Goal: Information Seeking & Learning: Learn about a topic

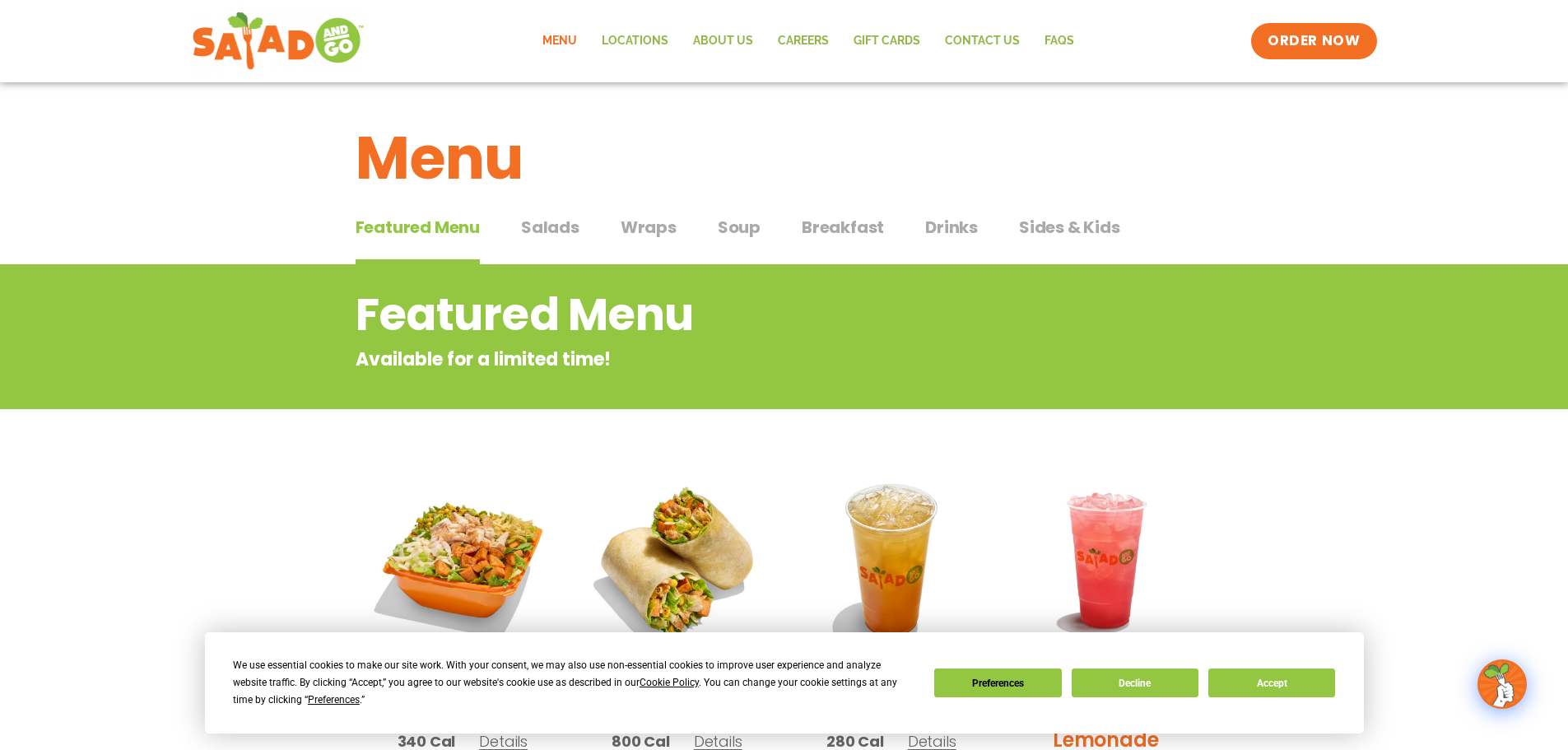
click at [566, 40] on link "Menu" at bounding box center [560, 40] width 60 height 38
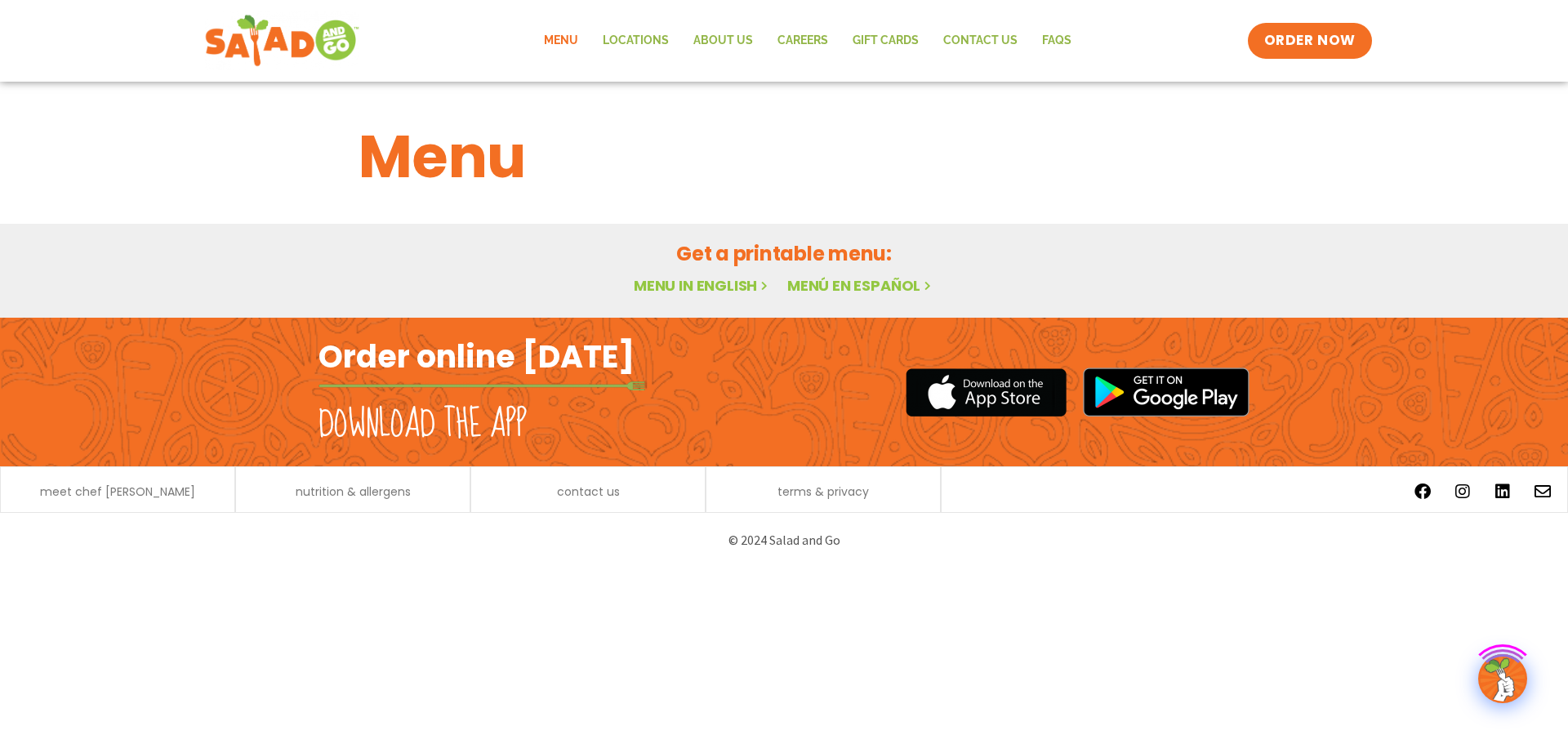
click at [260, 50] on img at bounding box center [282, 41] width 155 height 59
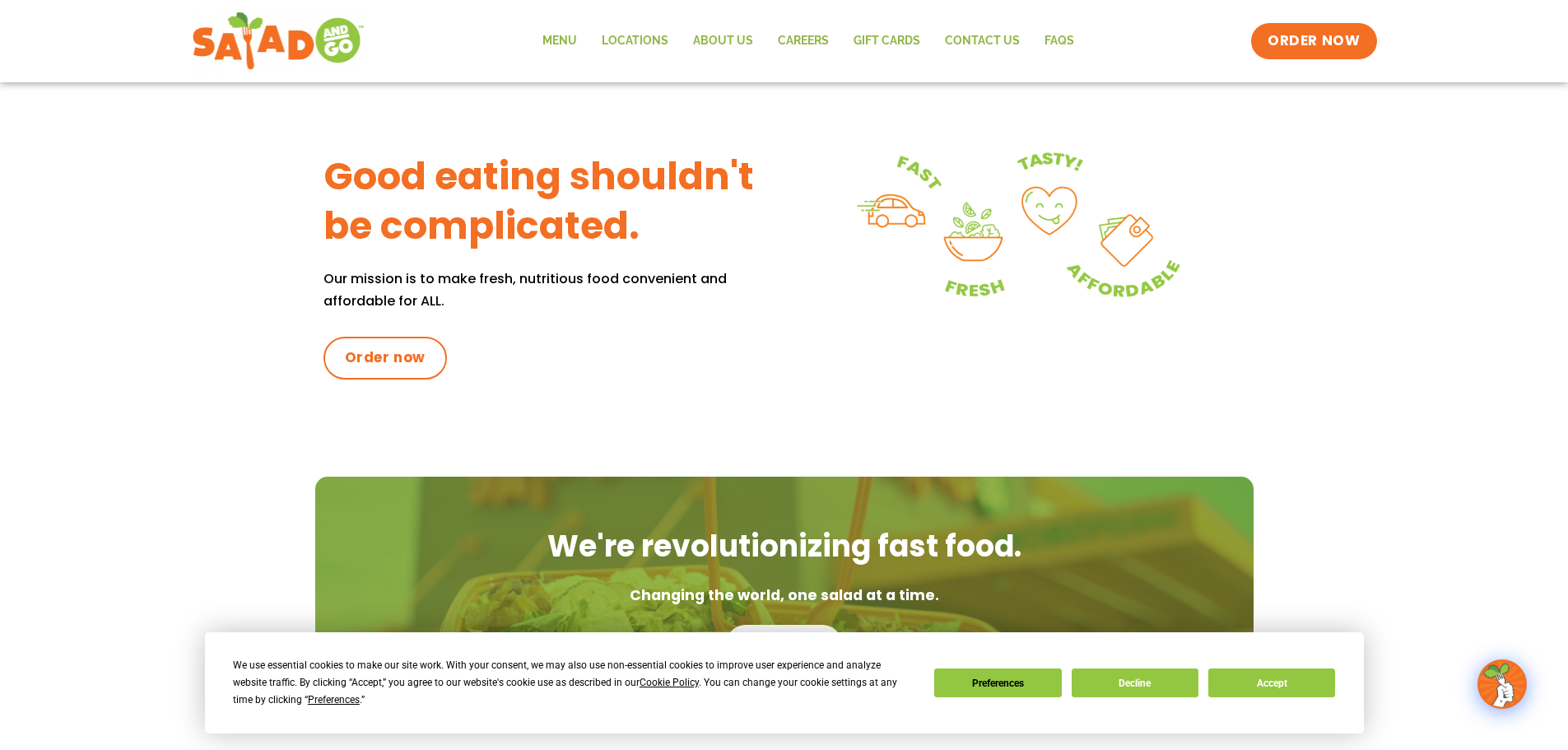
scroll to position [201, 0]
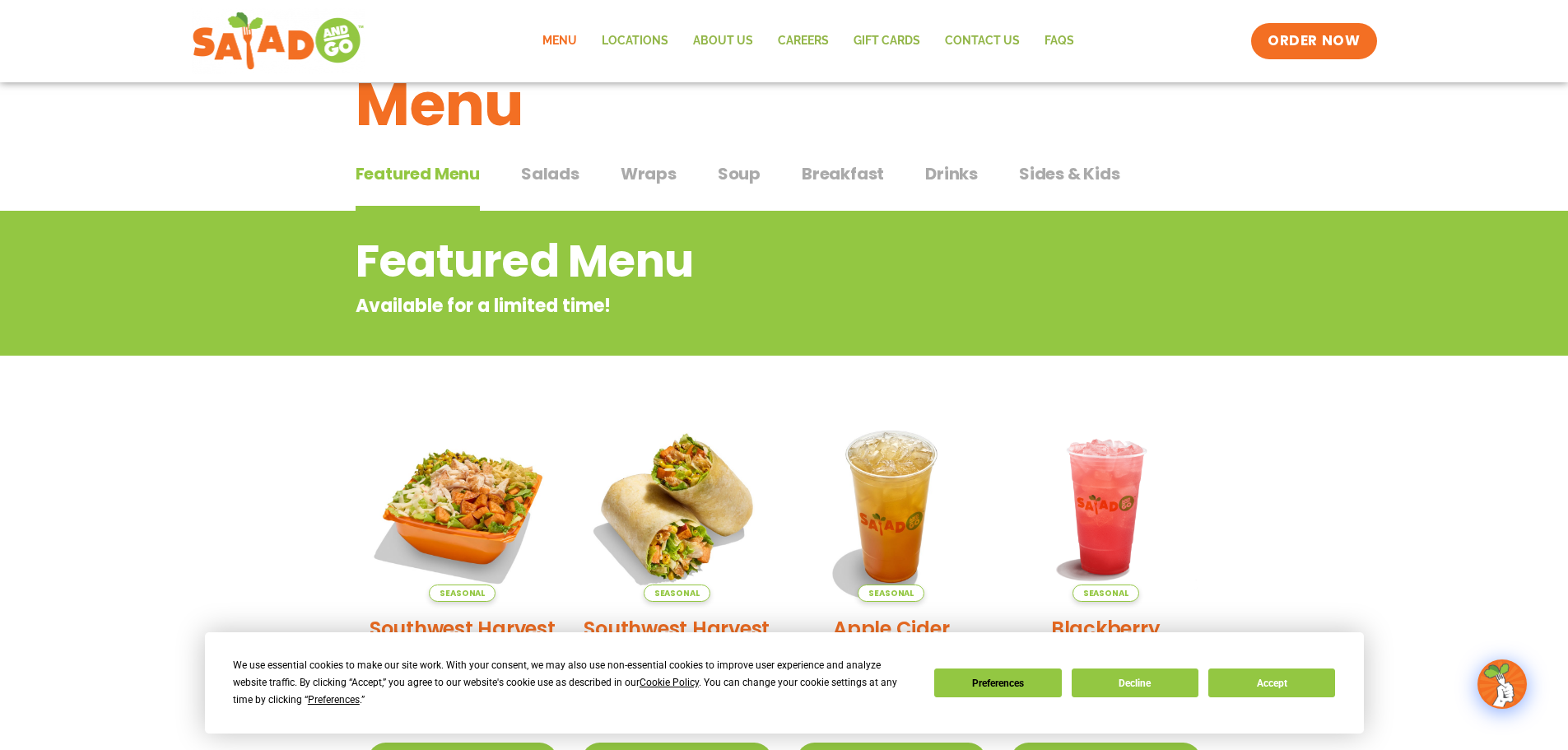
scroll to position [83, 0]
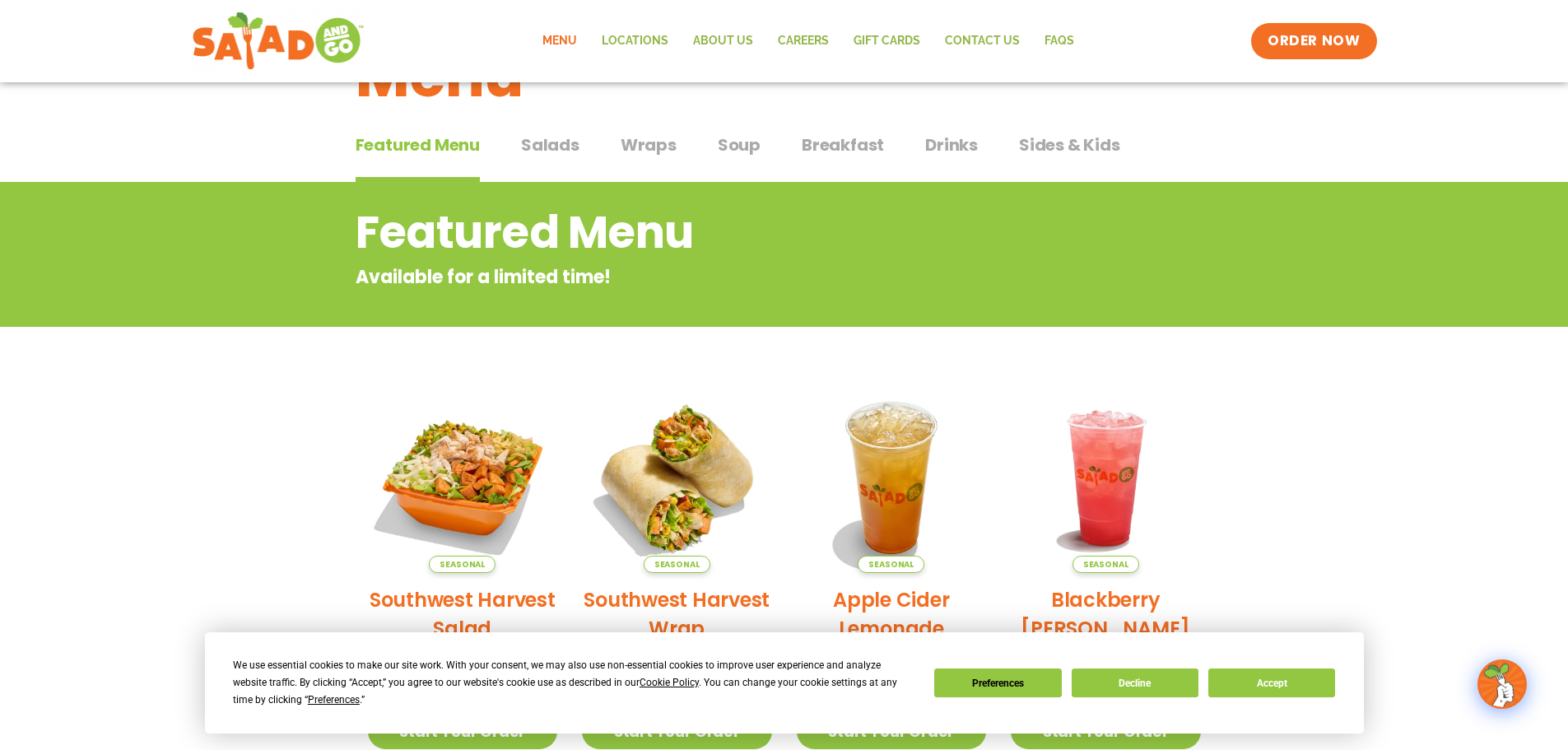
click at [546, 138] on span "Salads" at bounding box center [550, 145] width 59 height 25
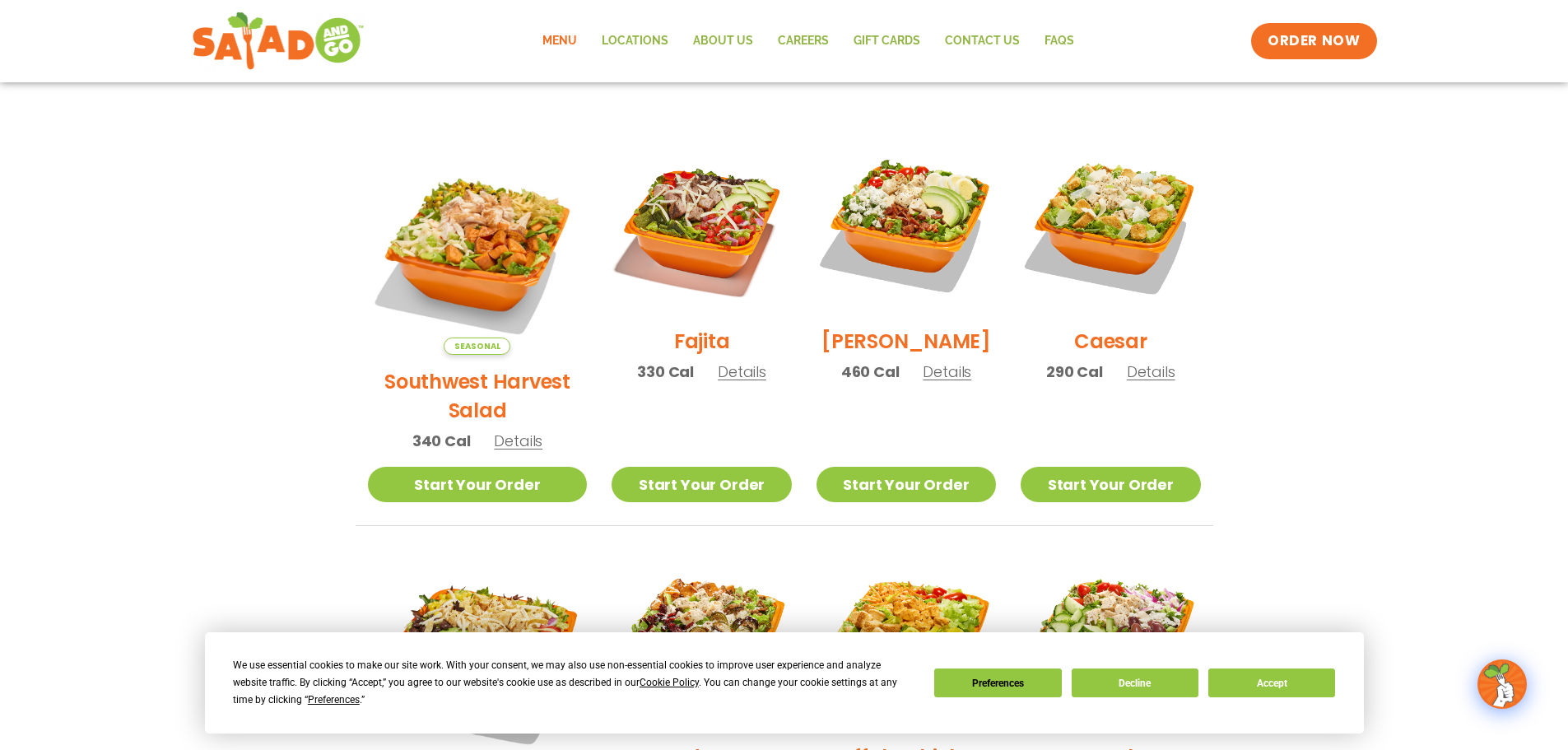
scroll to position [494, 0]
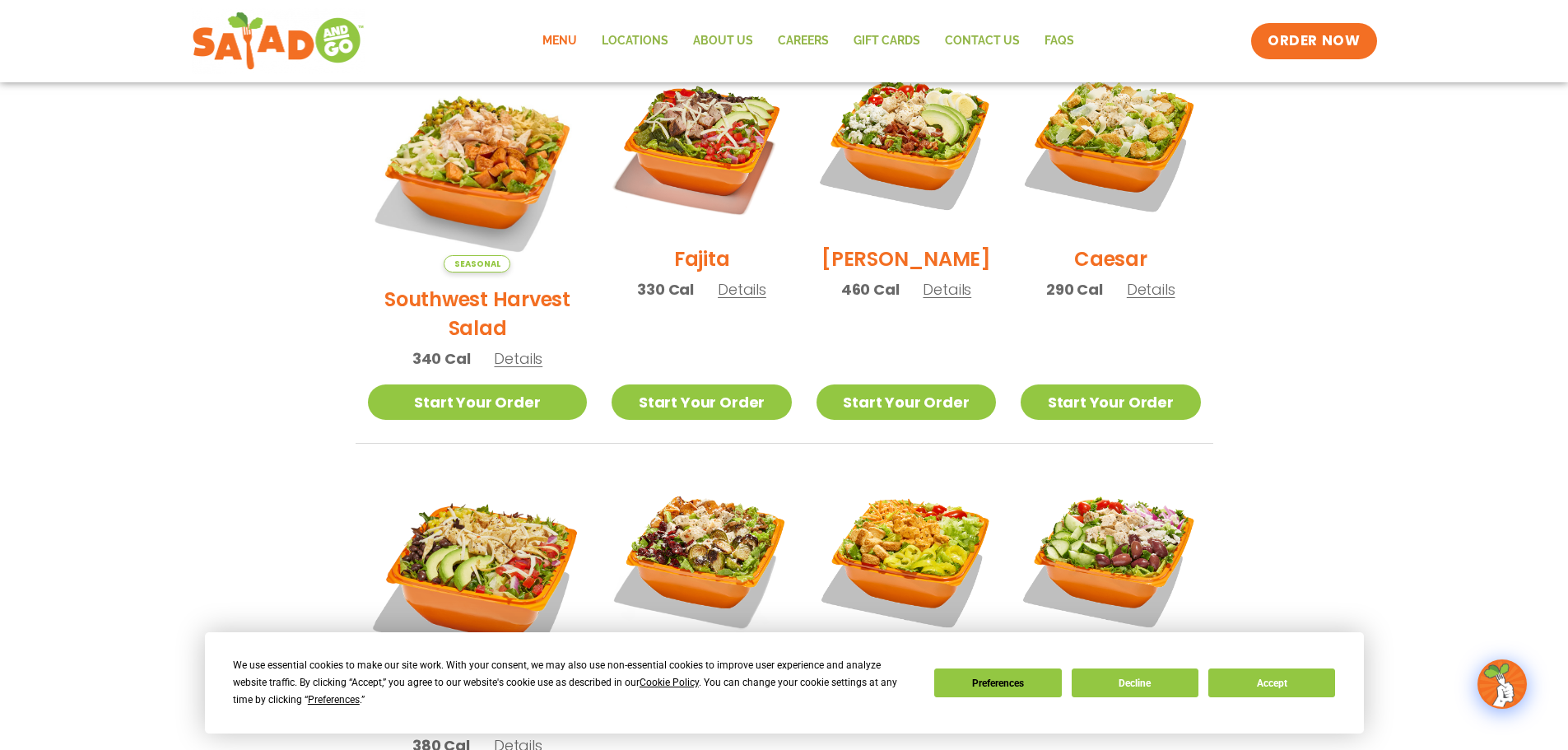
click at [494, 348] on span "Details" at bounding box center [518, 358] width 49 height 20
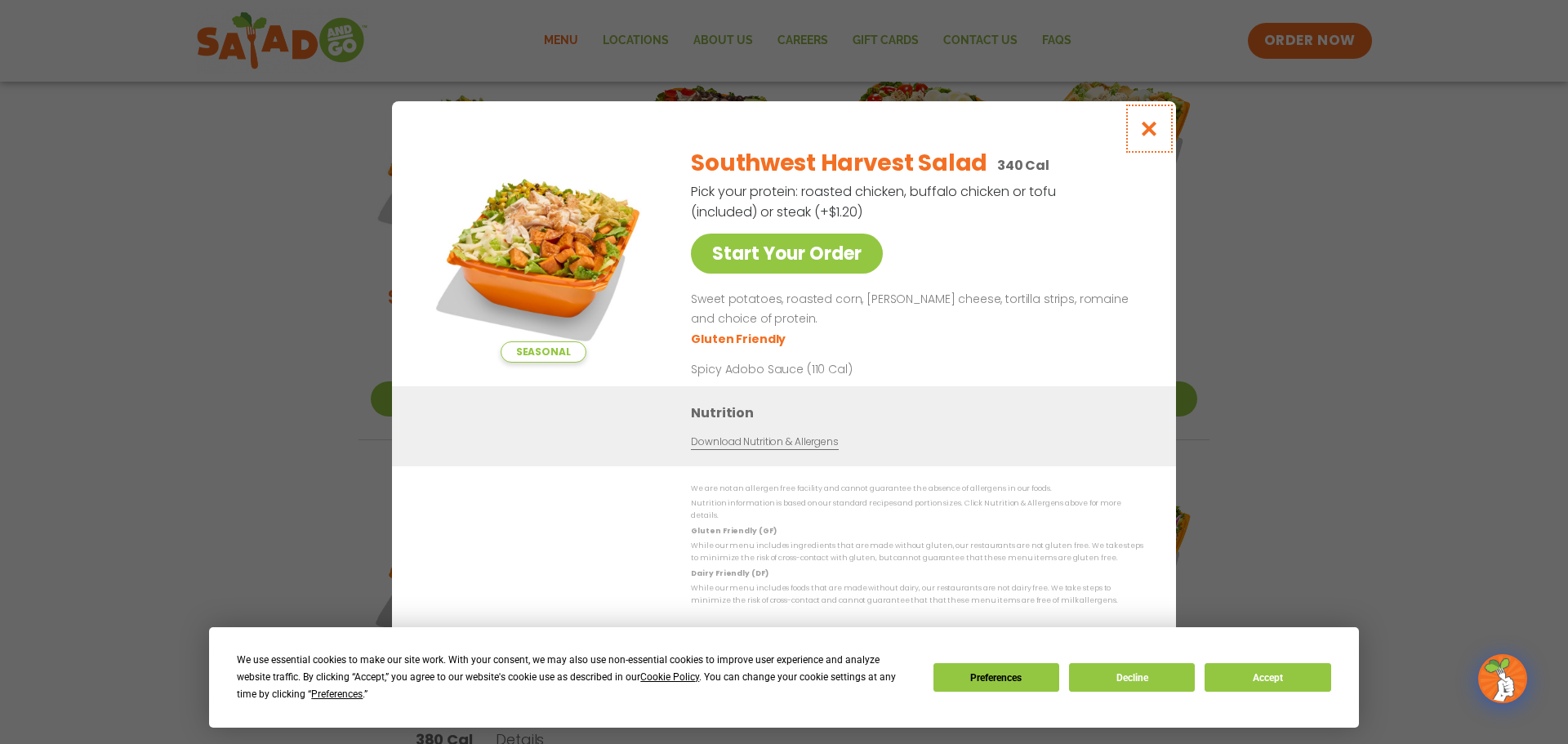
click at [1157, 136] on icon "Close modal" at bounding box center [1148, 129] width 20 height 17
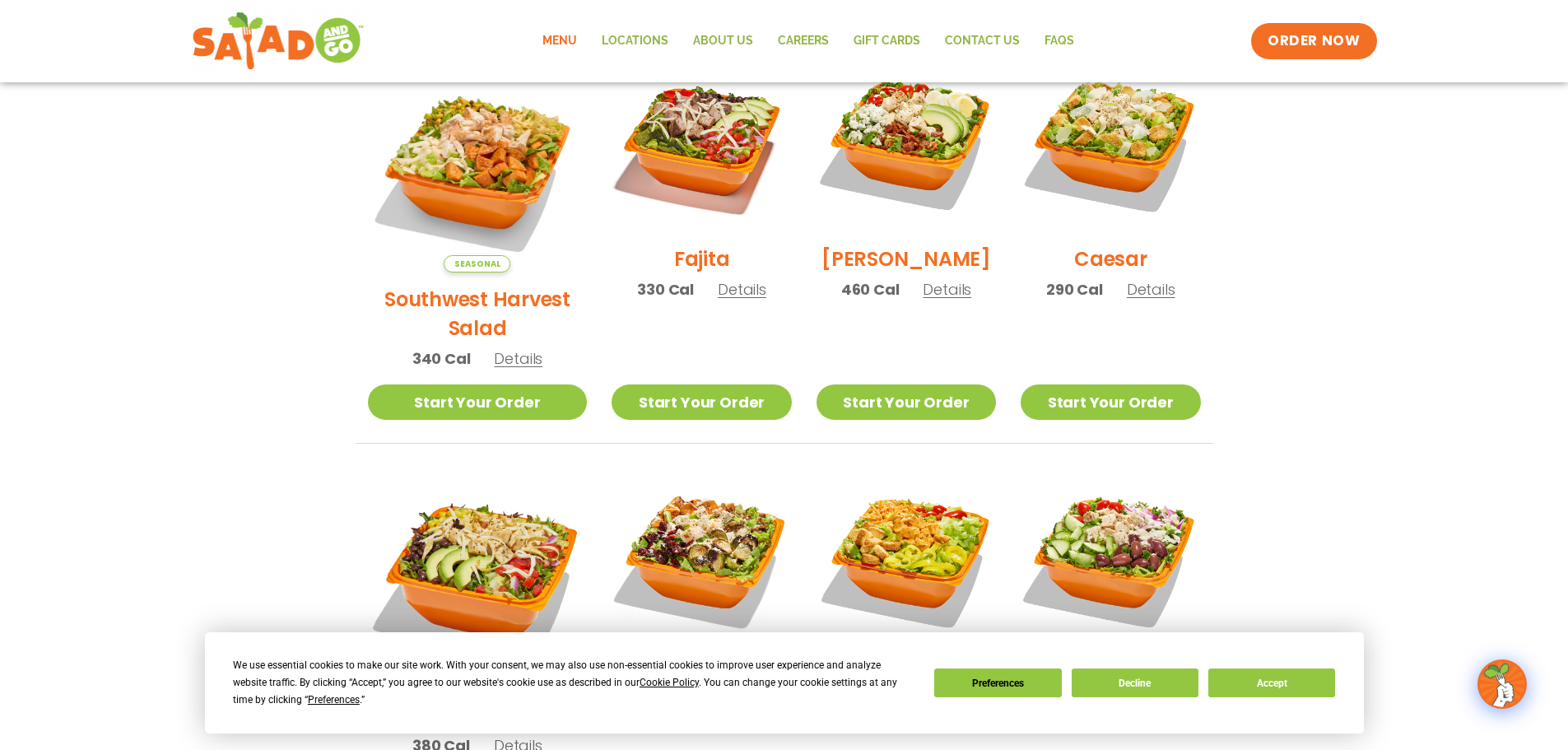
click at [717, 300] on span "Details" at bounding box center [741, 288] width 49 height 20
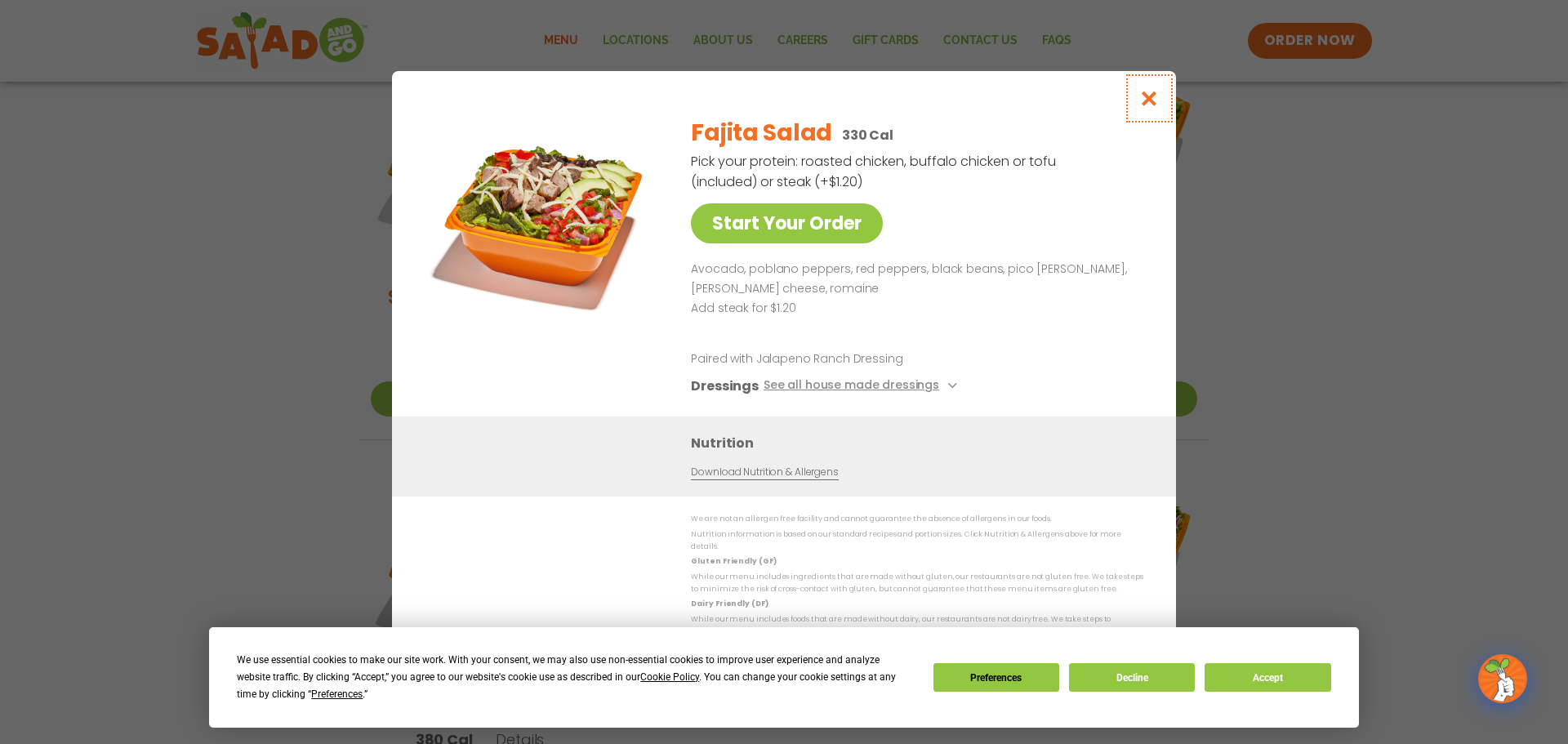
click at [1154, 103] on icon "Close modal" at bounding box center [1148, 98] width 20 height 17
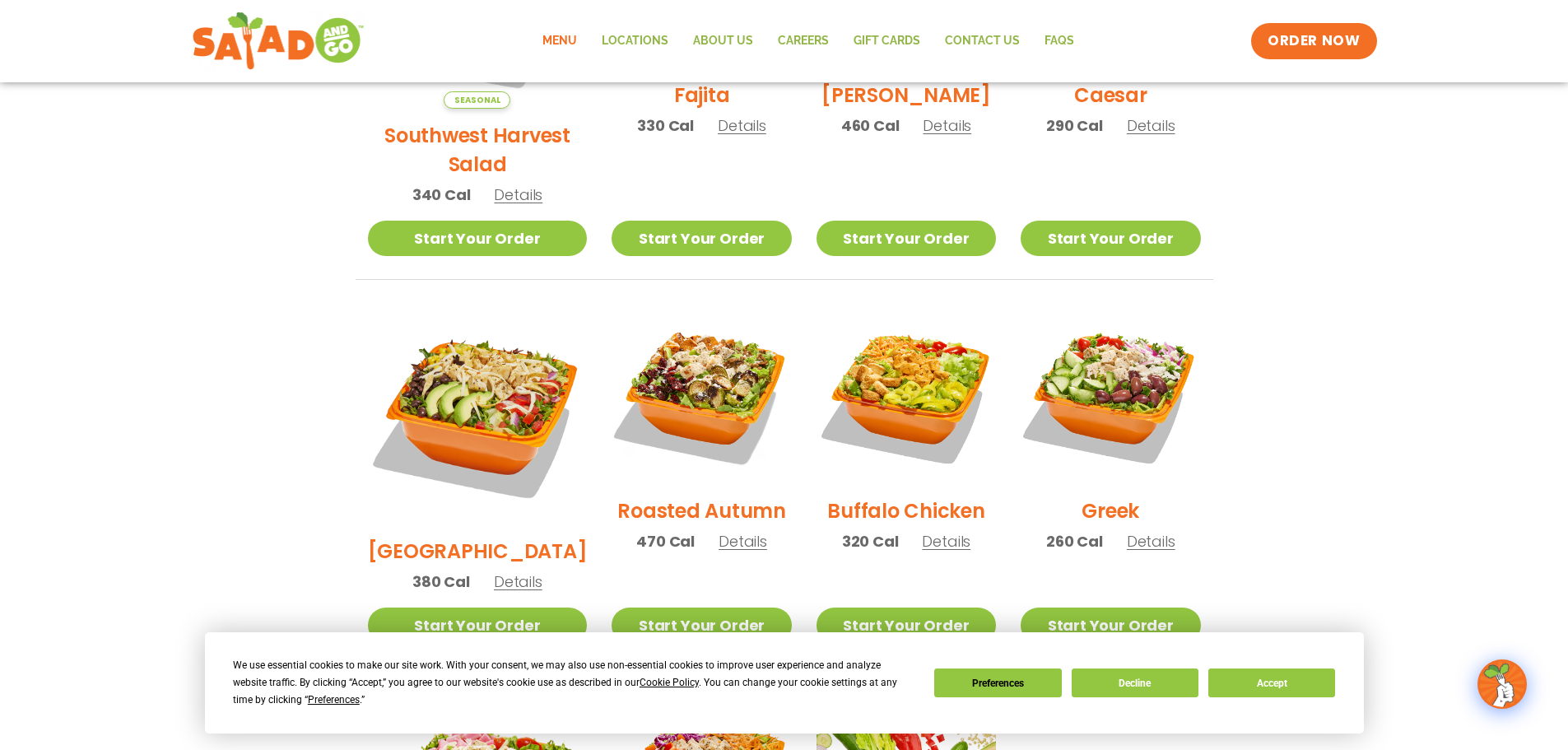
scroll to position [659, 0]
click at [504, 570] on span "Details" at bounding box center [518, 580] width 49 height 20
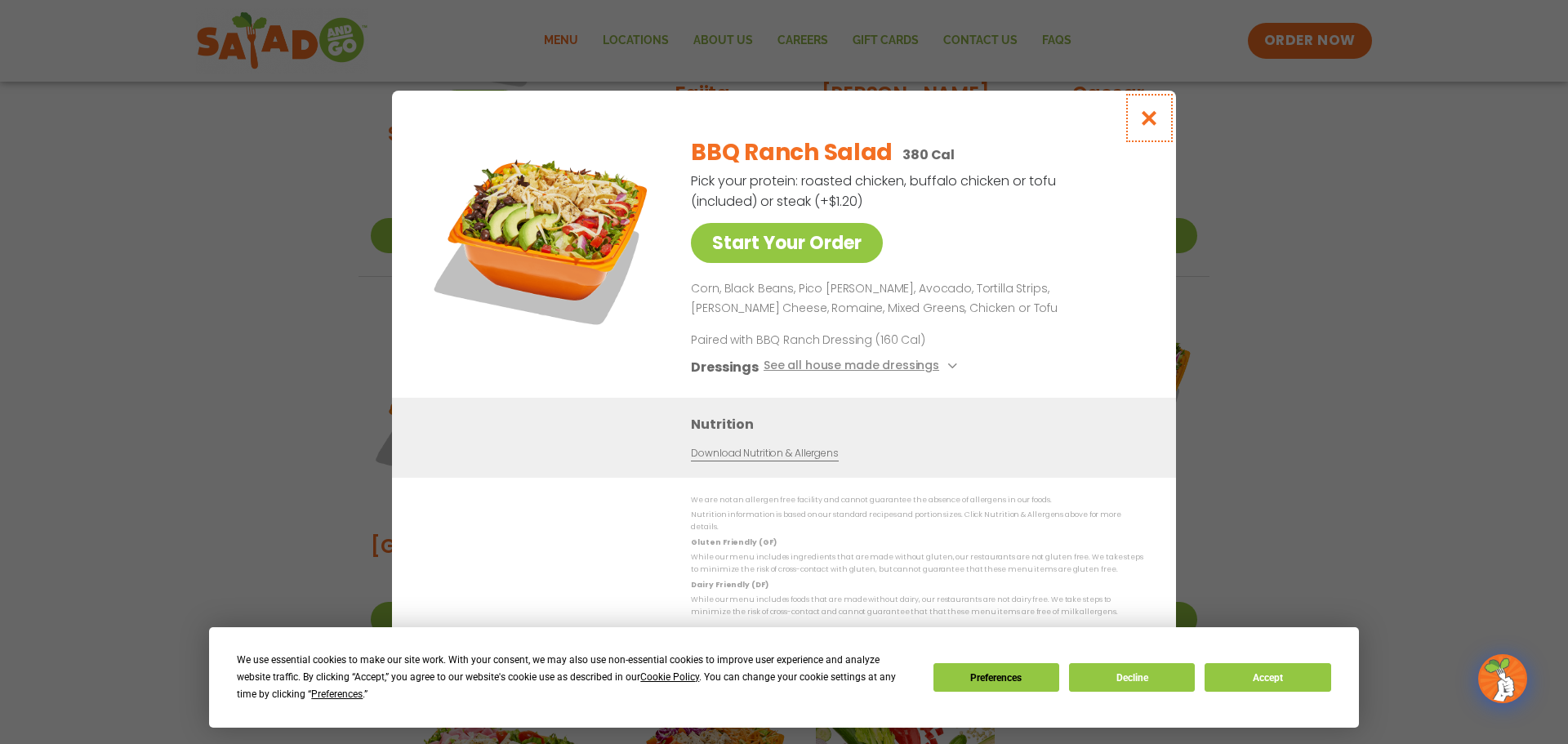
click at [1151, 126] on icon "Close modal" at bounding box center [1148, 118] width 20 height 17
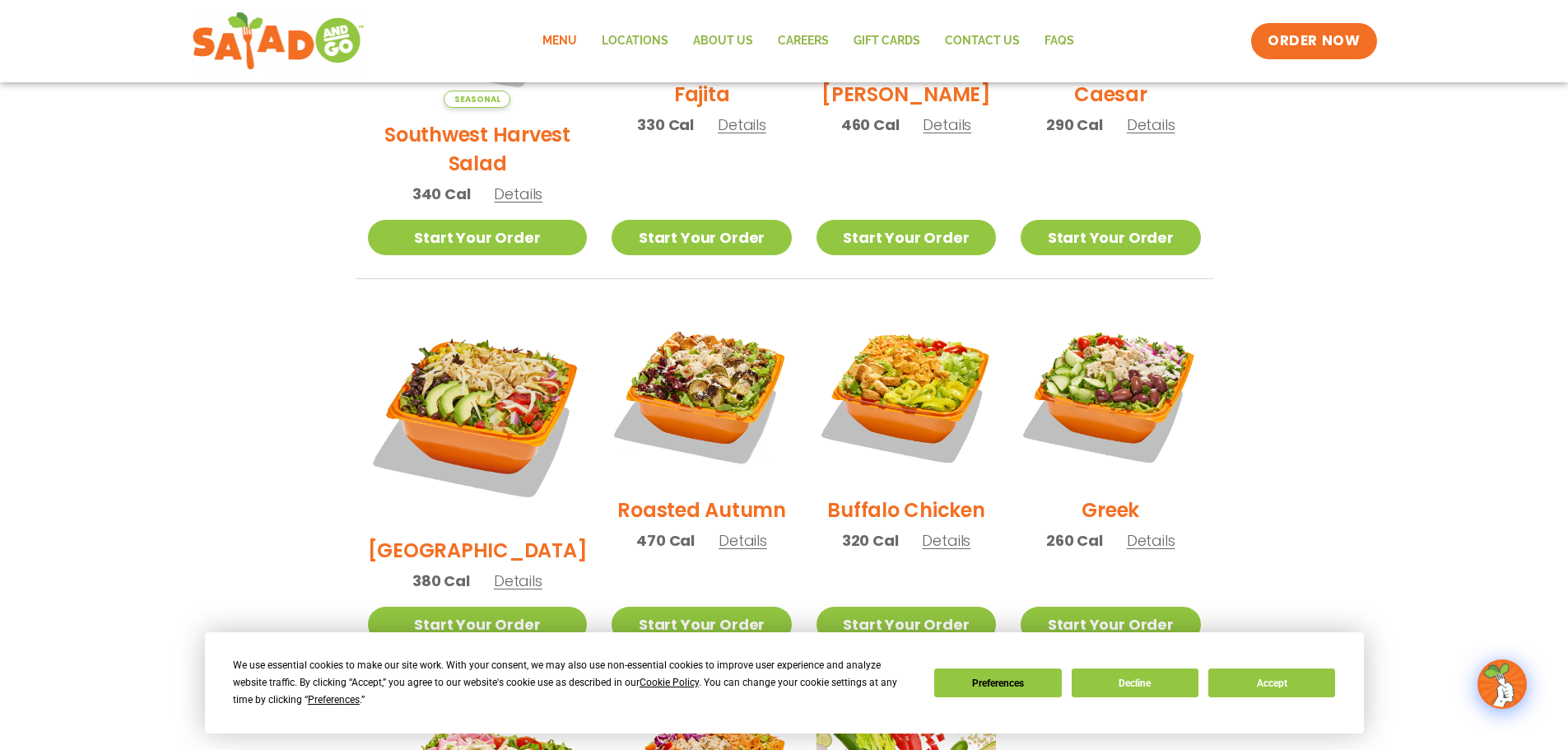
click at [718, 530] on span "Details" at bounding box center [742, 539] width 49 height 20
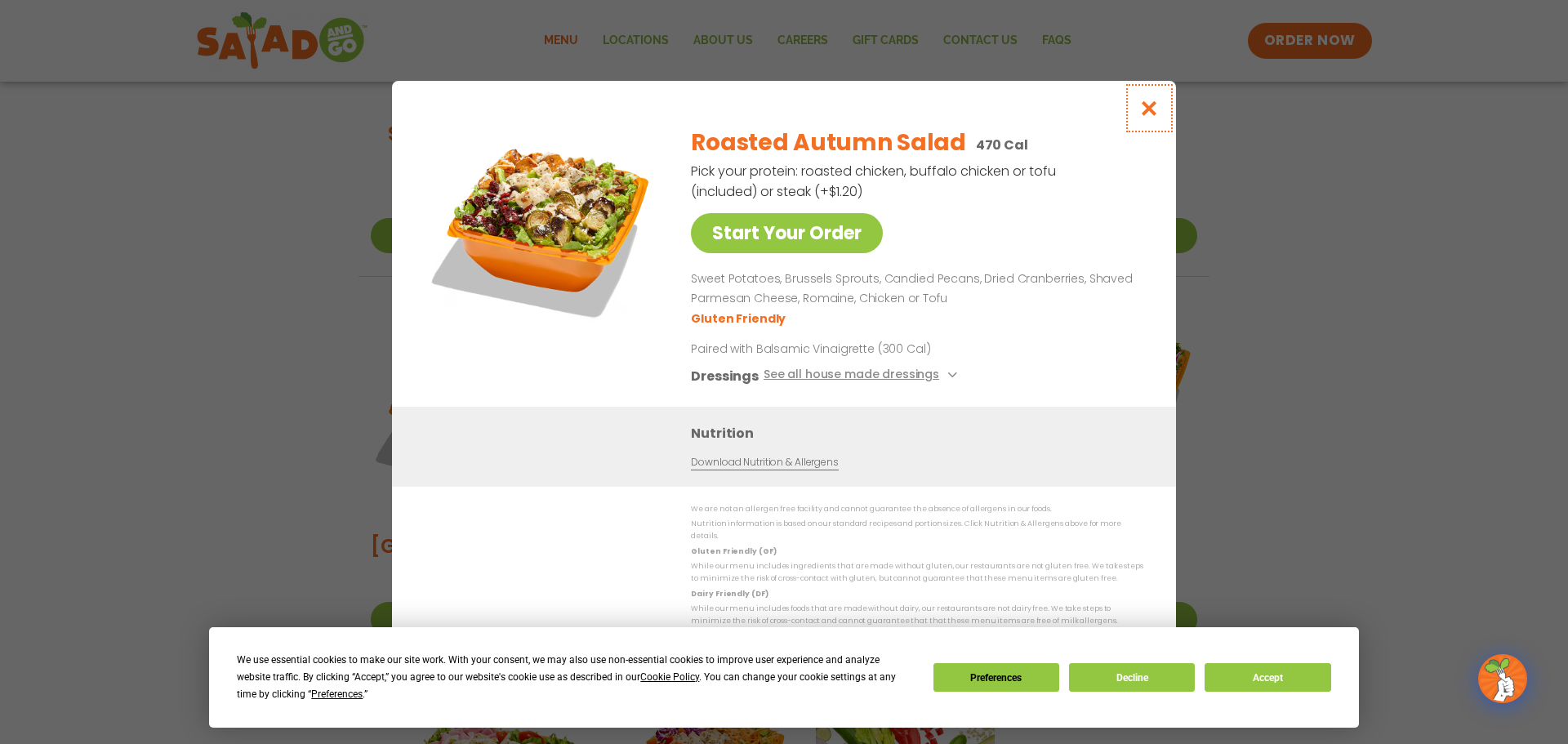
click at [1146, 105] on icon "Close modal" at bounding box center [1148, 108] width 20 height 17
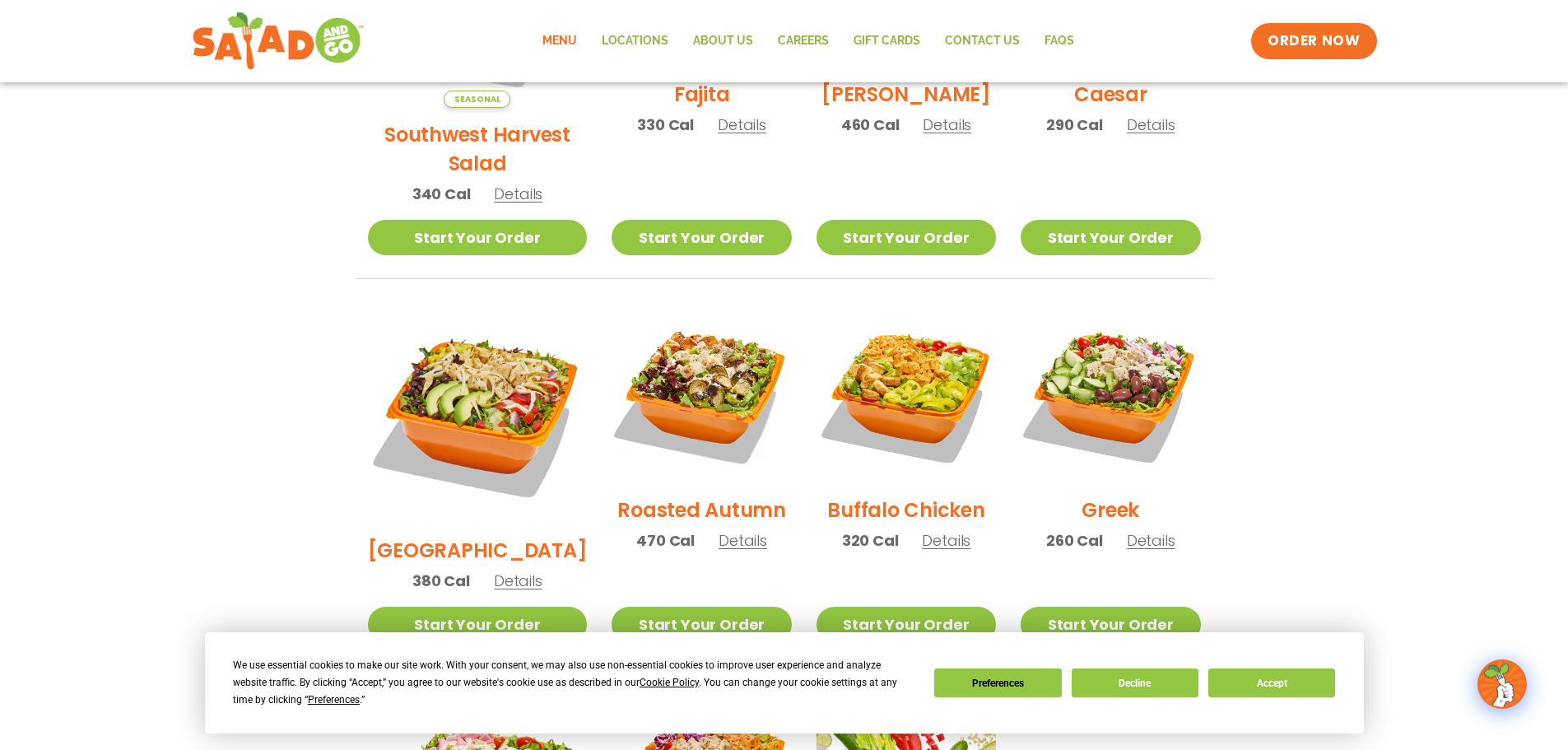
click at [934, 530] on span "Details" at bounding box center [946, 539] width 49 height 20
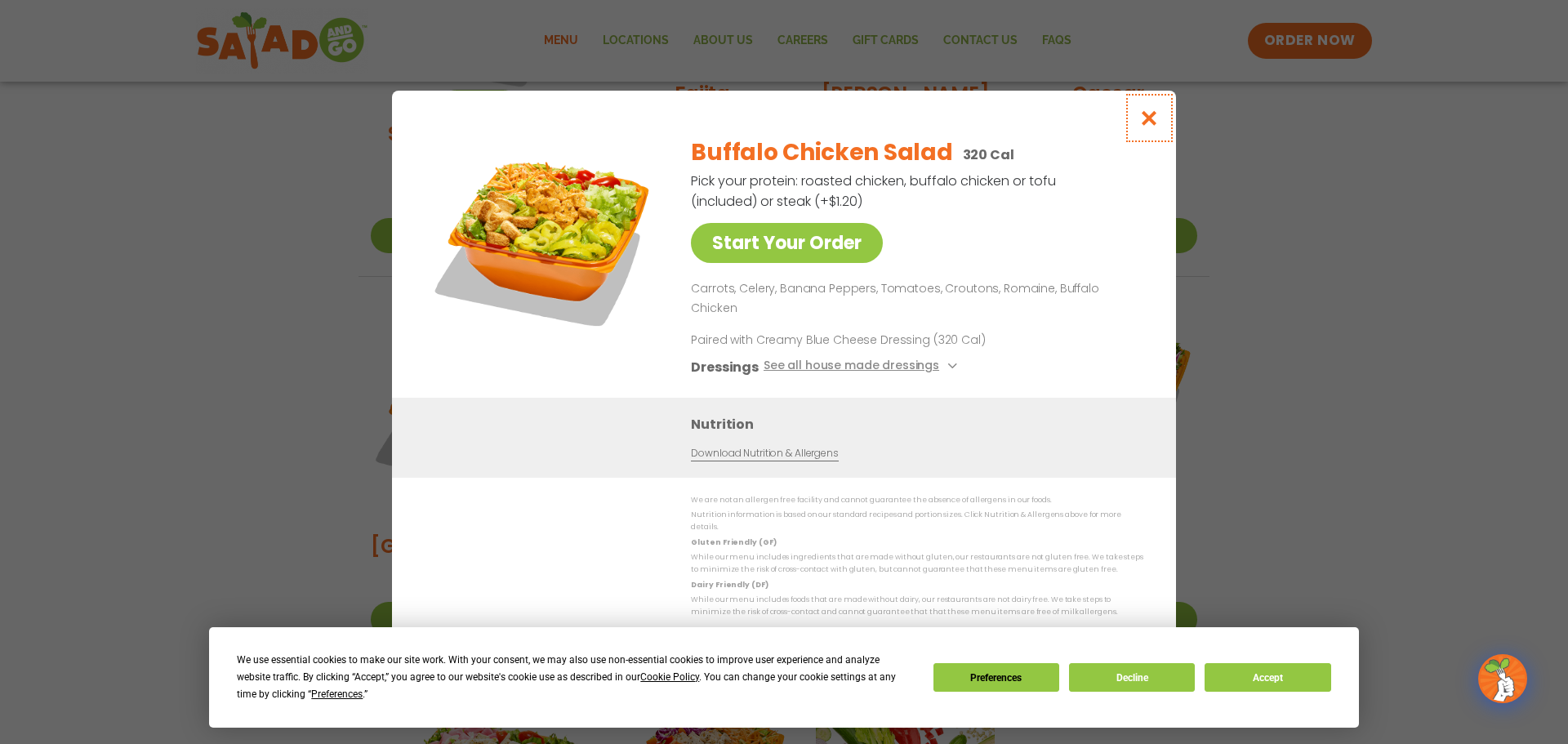
click at [1156, 127] on icon "Close modal" at bounding box center [1148, 118] width 20 height 17
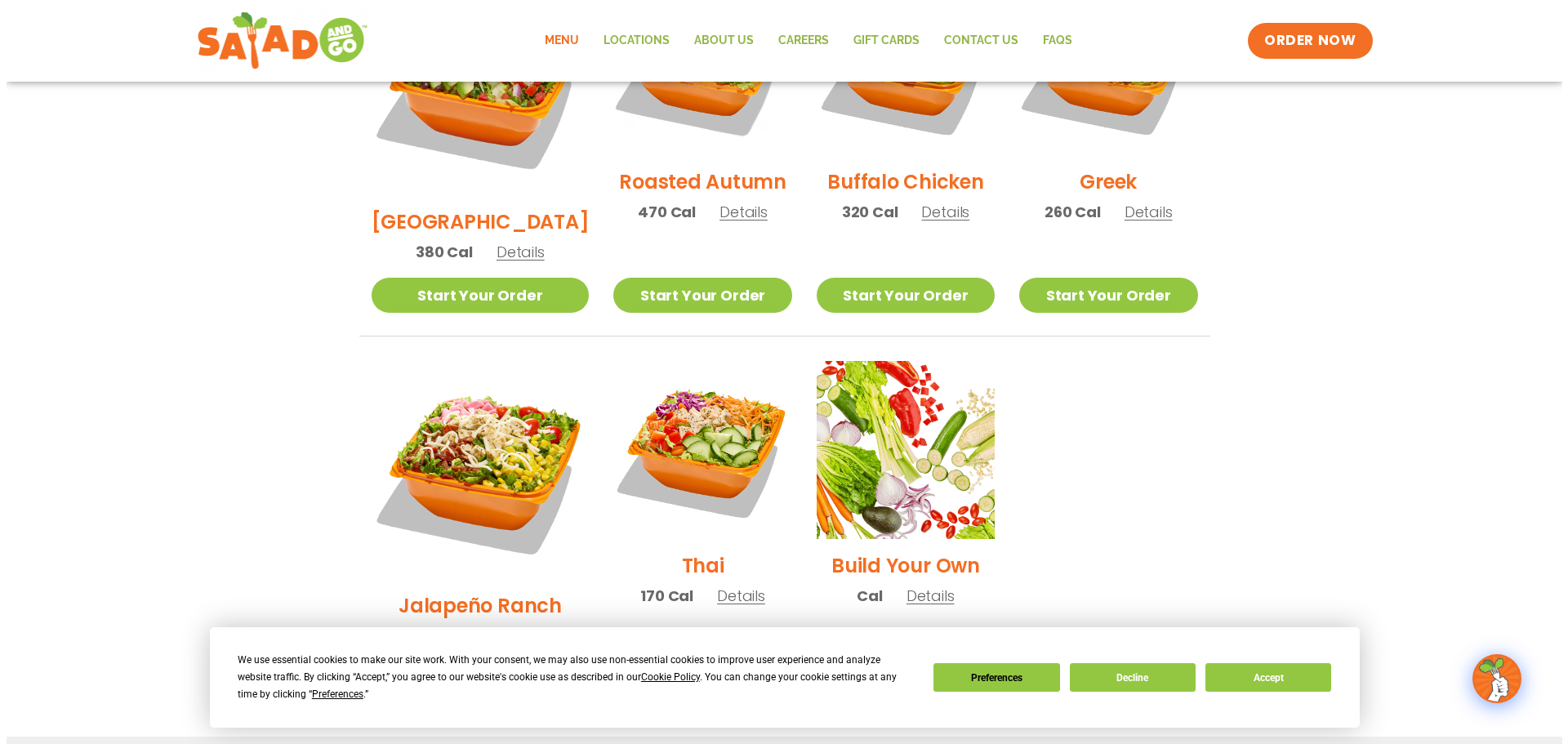
scroll to position [980, 0]
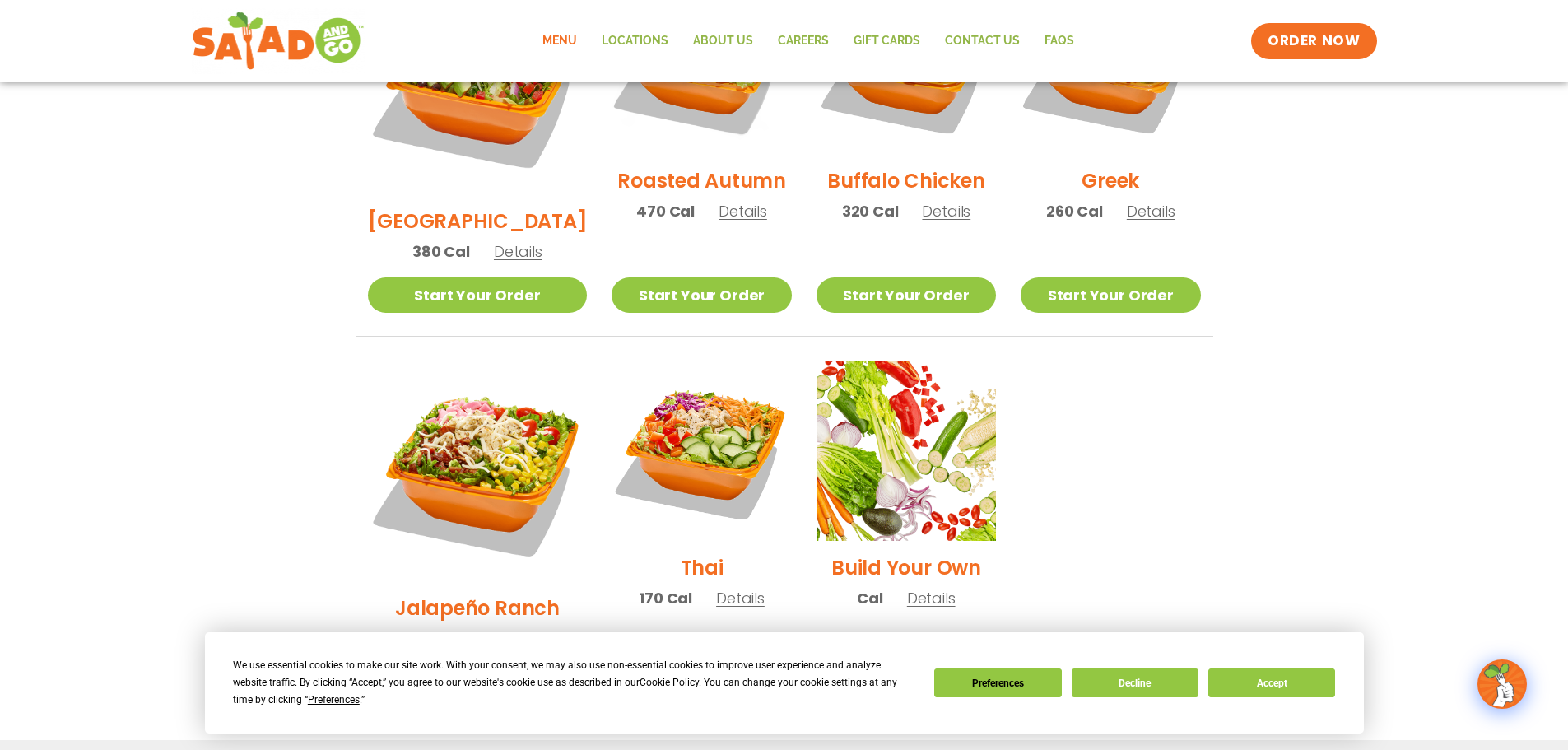
click at [510, 628] on span "Details" at bounding box center [517, 638] width 49 height 20
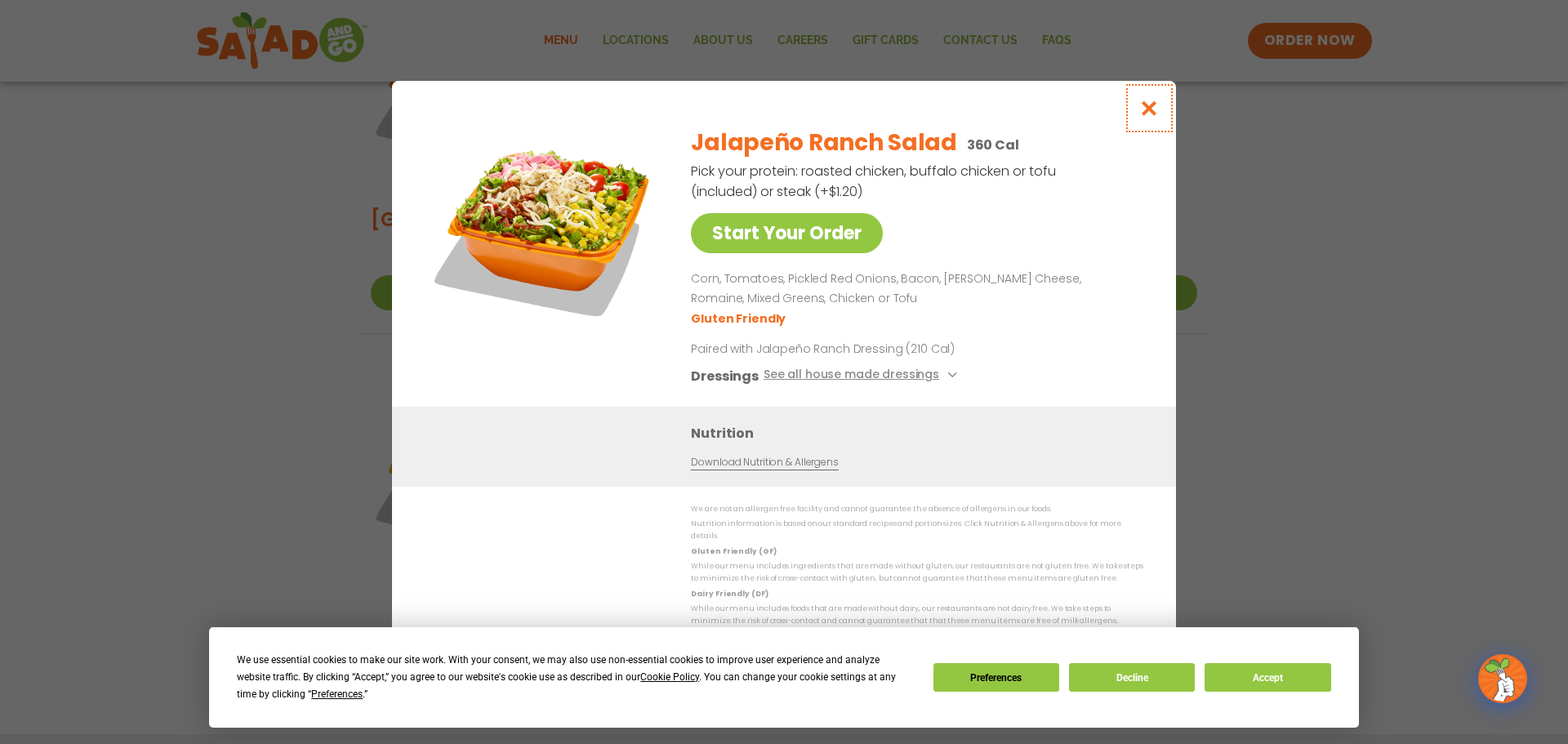
click at [1154, 114] on icon "Close modal" at bounding box center [1148, 108] width 20 height 17
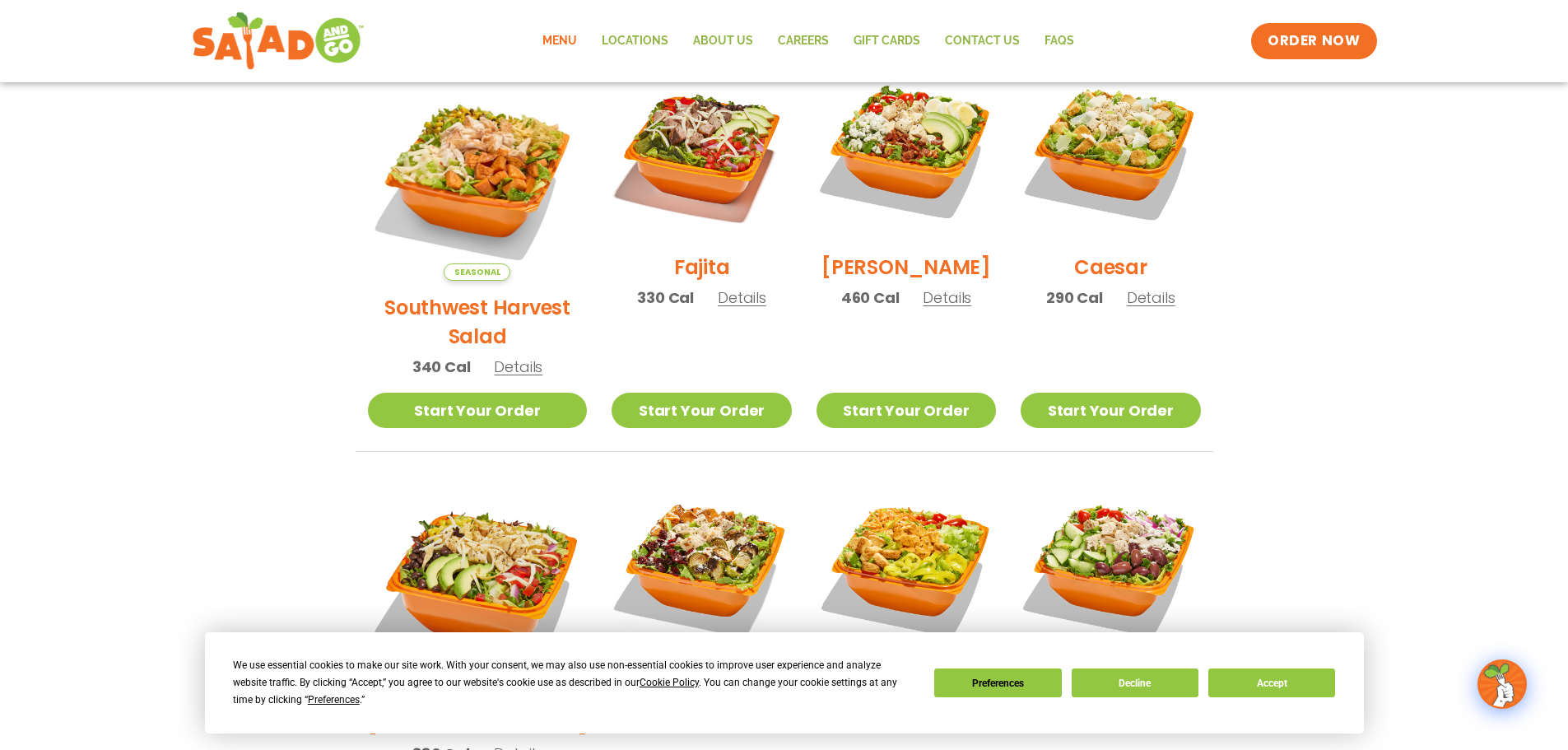
scroll to position [461, 0]
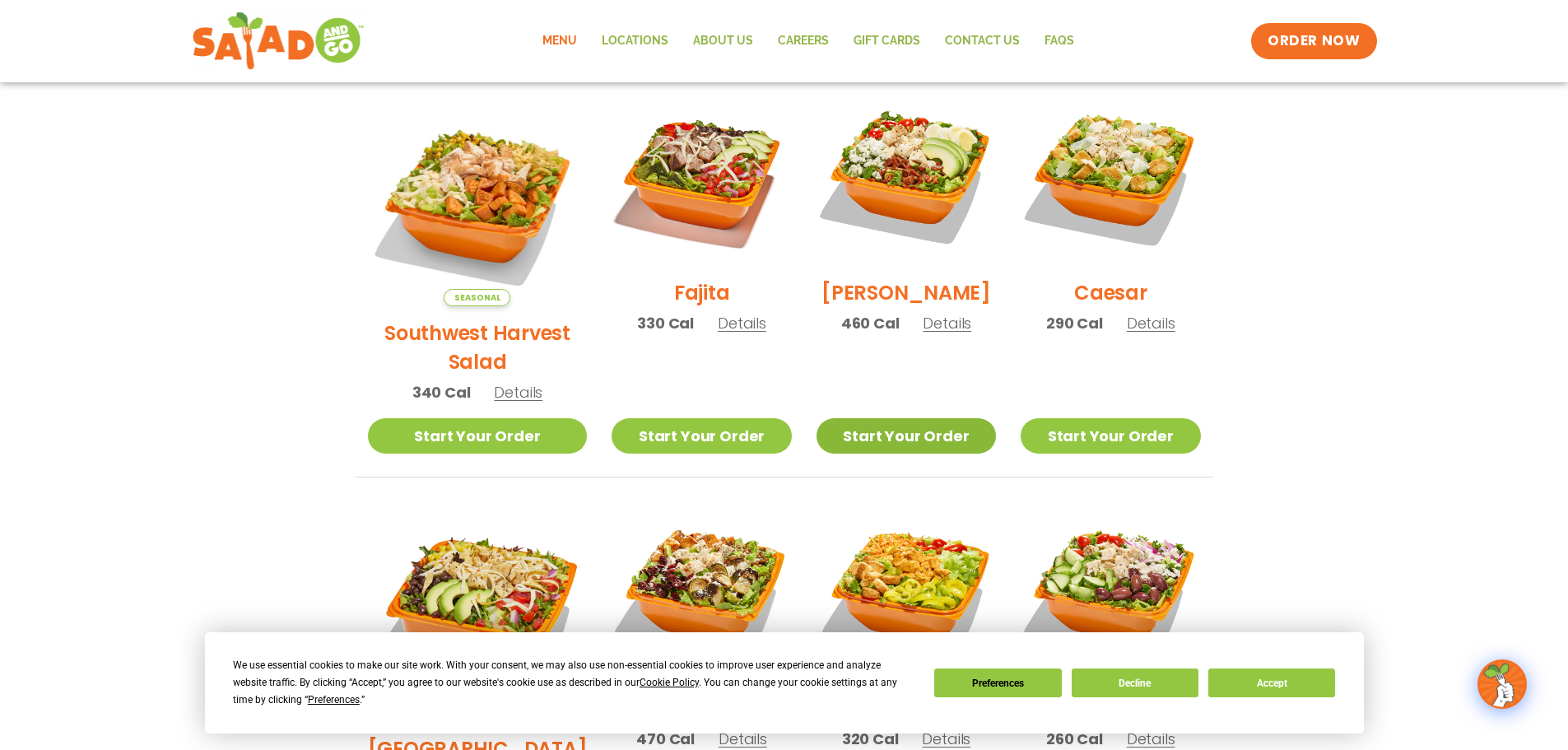
click at [912, 418] on link "Start Your Order" at bounding box center [906, 436] width 180 height 36
